Goal: Task Accomplishment & Management: Use online tool/utility

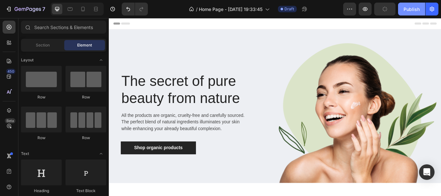
click at [410, 11] on div "Publish" at bounding box center [411, 9] width 16 height 7
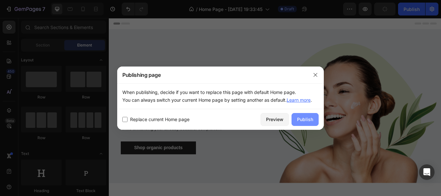
click at [313, 117] on button "Publish" at bounding box center [304, 119] width 27 height 13
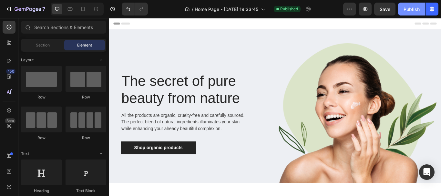
click at [413, 11] on div "Publish" at bounding box center [411, 9] width 16 height 7
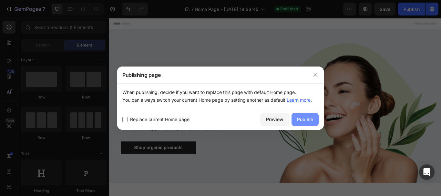
click at [303, 122] on div "Publish" at bounding box center [305, 119] width 16 height 7
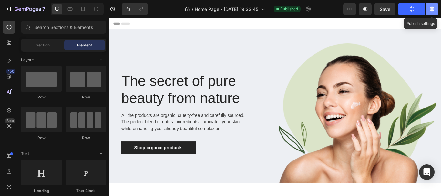
click at [433, 8] on icon "button" at bounding box center [431, 9] width 6 height 6
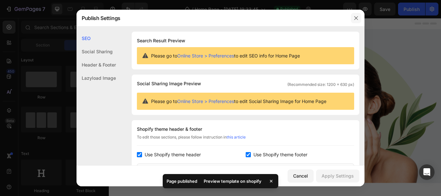
click at [355, 18] on icon "button" at bounding box center [355, 17] width 5 height 5
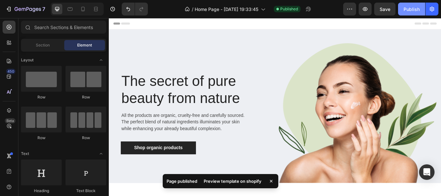
click at [406, 11] on div "Publish" at bounding box center [411, 9] width 16 height 7
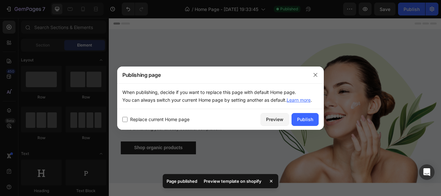
click at [151, 117] on span "Replace current Home page" at bounding box center [159, 120] width 59 height 8
checkbox input "true"
click at [311, 116] on div "Publish" at bounding box center [305, 119] width 16 height 7
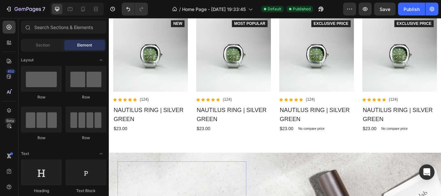
scroll to position [986, 0]
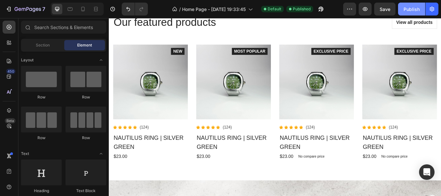
click at [408, 9] on div "Publish" at bounding box center [411, 9] width 16 height 7
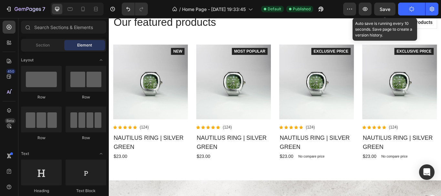
click at [390, 10] on span "Save" at bounding box center [384, 8] width 11 height 5
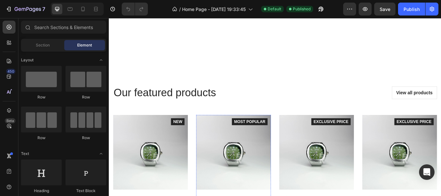
scroll to position [774, 0]
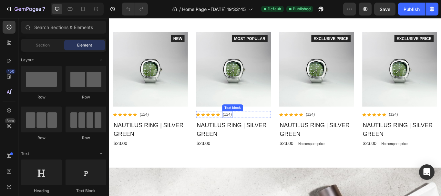
click at [242, 128] on p "(124)" at bounding box center [246, 130] width 11 height 7
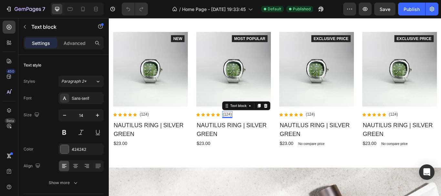
click at [248, 130] on p "(124)" at bounding box center [246, 130] width 11 height 7
click at [245, 129] on p "(124)" at bounding box center [246, 130] width 11 height 7
click at [345, 132] on p "(124)" at bounding box center [343, 130] width 11 height 7
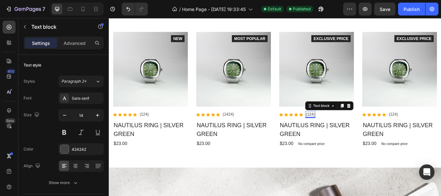
click at [342, 128] on p "(124)" at bounding box center [343, 130] width 11 height 7
click at [340, 130] on p "(124)" at bounding box center [343, 130] width 11 height 7
click at [153, 128] on p "(124)" at bounding box center [150, 130] width 11 height 7
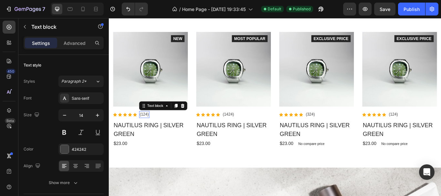
click at [150, 128] on p "(124)" at bounding box center [150, 130] width 11 height 7
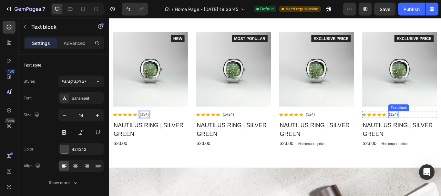
click at [439, 128] on p "(124)" at bounding box center [440, 130] width 11 height 7
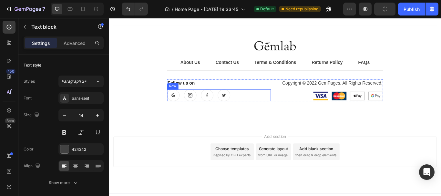
scroll to position [1920, 0]
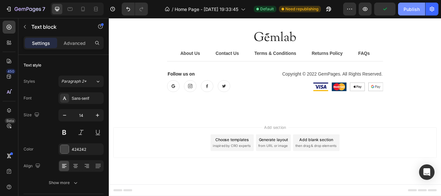
click at [417, 12] on div "Publish" at bounding box center [411, 9] width 16 height 7
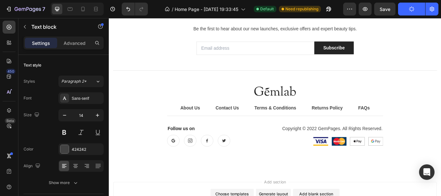
scroll to position [1856, 0]
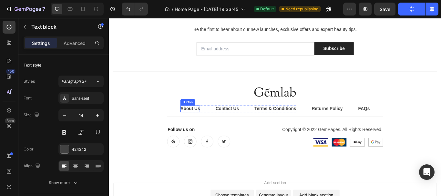
click at [206, 123] on div "About Us" at bounding box center [203, 124] width 23 height 8
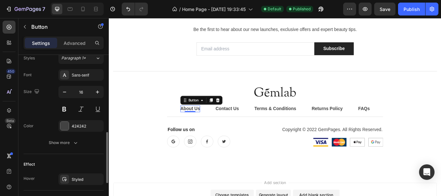
scroll to position [337, 0]
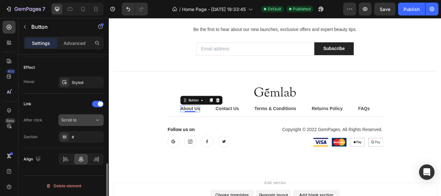
click at [75, 121] on span "Scroll to" at bounding box center [68, 119] width 15 height 5
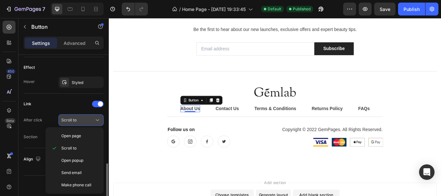
click at [75, 121] on span "Scroll to" at bounding box center [68, 119] width 15 height 5
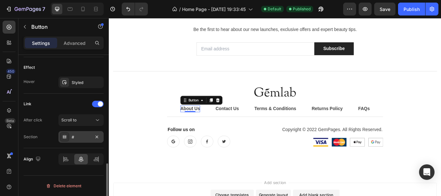
click at [72, 133] on div "#" at bounding box center [80, 137] width 45 height 12
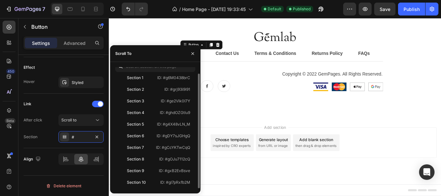
scroll to position [0, 0]
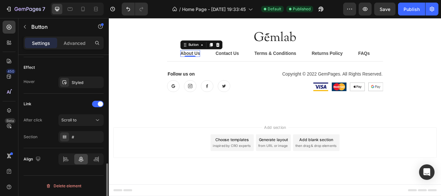
click at [42, 107] on div "Link" at bounding box center [64, 104] width 80 height 10
click at [93, 122] on div "Scroll to" at bounding box center [77, 120] width 33 height 6
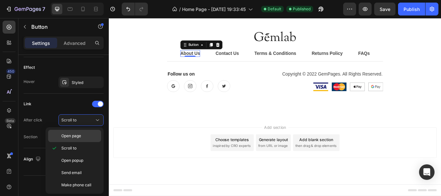
click at [81, 138] on span "Open page" at bounding box center [71, 136] width 20 height 6
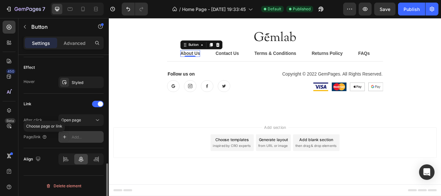
click at [70, 138] on div "Add..." at bounding box center [80, 137] width 45 height 12
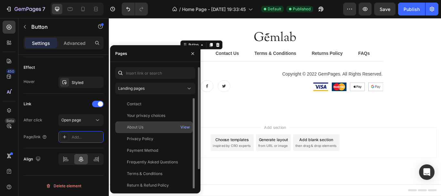
click at [150, 130] on div "About Us" at bounding box center [154, 127] width 72 height 6
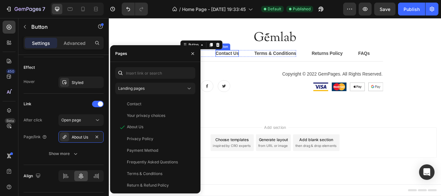
click at [252, 60] on div "Contact Us" at bounding box center [246, 59] width 27 height 8
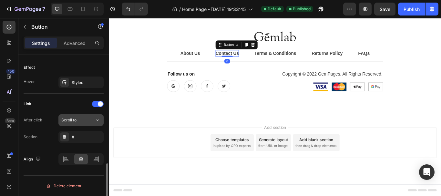
click at [83, 121] on div "Scroll to" at bounding box center [77, 120] width 33 height 6
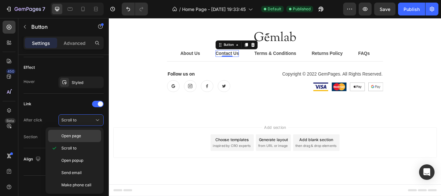
click at [79, 136] on span "Open page" at bounding box center [71, 136] width 20 height 6
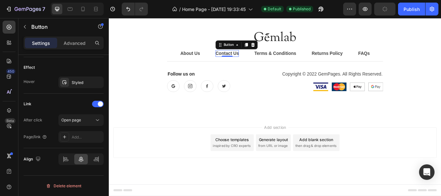
click at [79, 136] on div "Add..." at bounding box center [87, 137] width 30 height 6
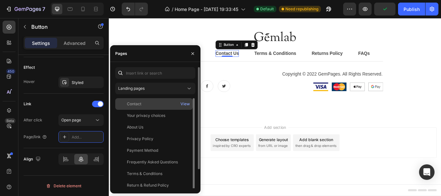
click at [153, 106] on div "Contact" at bounding box center [154, 104] width 72 height 6
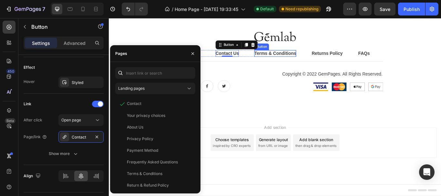
click at [290, 61] on div "Terms & Conditions" at bounding box center [302, 59] width 49 height 8
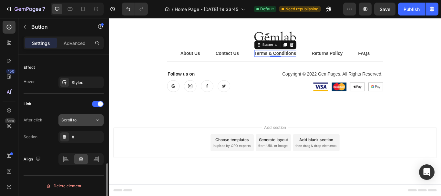
click at [92, 124] on button "Scroll to" at bounding box center [80, 120] width 45 height 12
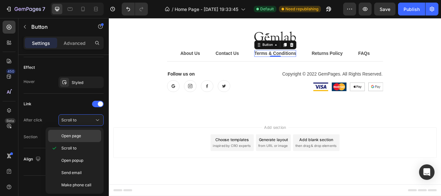
click at [88, 134] on p "Open page" at bounding box center [79, 136] width 37 height 6
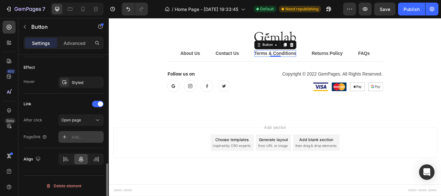
click at [83, 135] on div "Add..." at bounding box center [87, 137] width 30 height 6
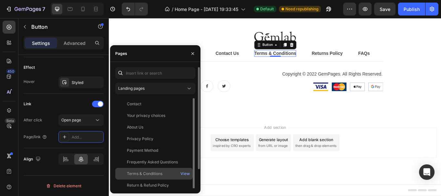
click at [146, 173] on div "Terms & Conditions" at bounding box center [144, 174] width 35 height 6
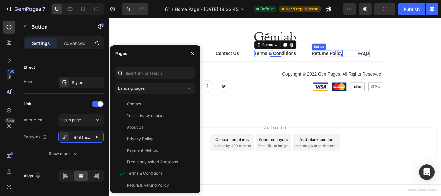
click at [350, 62] on div "Returns Policy" at bounding box center [363, 59] width 36 height 8
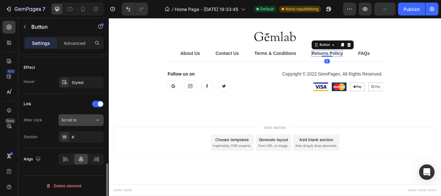
click at [85, 118] on div "Scroll to" at bounding box center [77, 120] width 33 height 6
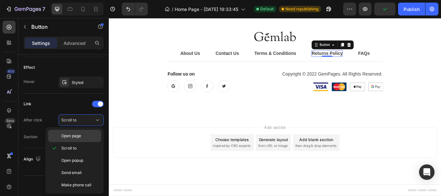
click at [88, 140] on div "Open page" at bounding box center [74, 136] width 53 height 12
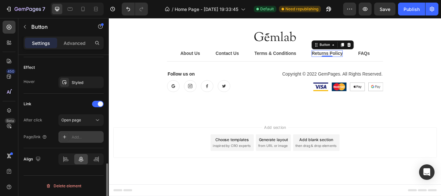
click at [77, 136] on div "Add..." at bounding box center [87, 137] width 30 height 6
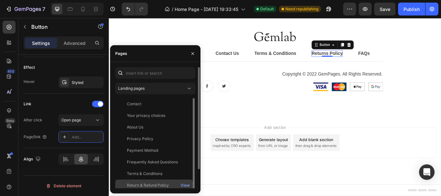
click at [156, 182] on div "Return & Refund Policy View" at bounding box center [153, 185] width 77 height 12
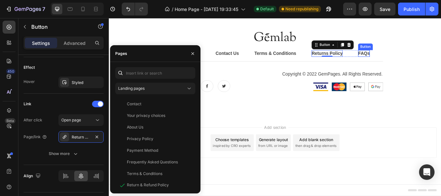
click at [404, 58] on div "FAQs" at bounding box center [406, 59] width 14 height 8
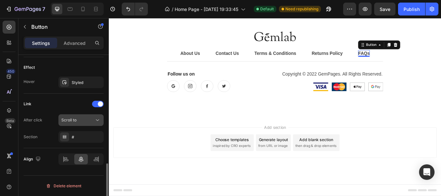
click at [84, 125] on button "Scroll to" at bounding box center [80, 120] width 45 height 12
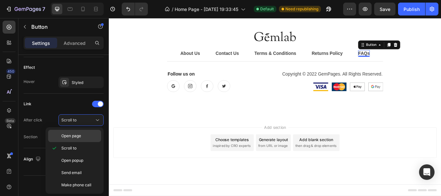
click at [85, 136] on p "Open page" at bounding box center [79, 136] width 37 height 6
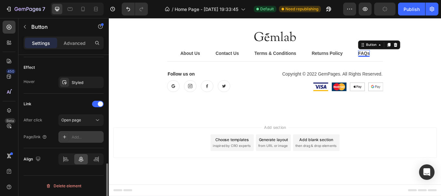
click at [85, 138] on div "Add..." at bounding box center [87, 137] width 30 height 6
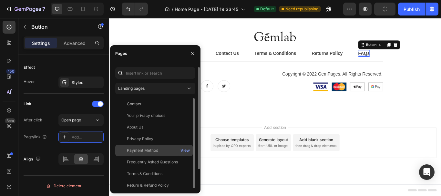
scroll to position [22, 0]
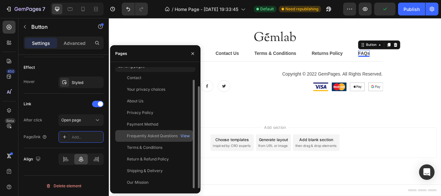
click at [136, 136] on div "Frequently Asked Questions" at bounding box center [152, 136] width 51 height 6
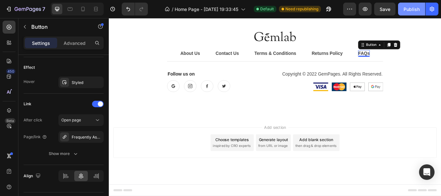
click at [408, 11] on div "Publish" at bounding box center [411, 9] width 16 height 7
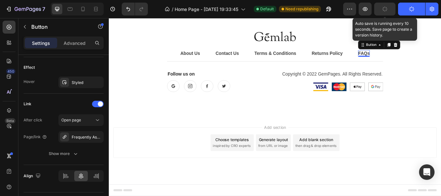
click at [388, 10] on button "button" at bounding box center [384, 9] width 21 height 13
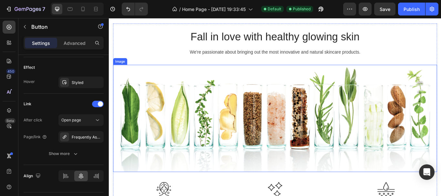
scroll to position [419, 0]
